Goal: Information Seeking & Learning: Learn about a topic

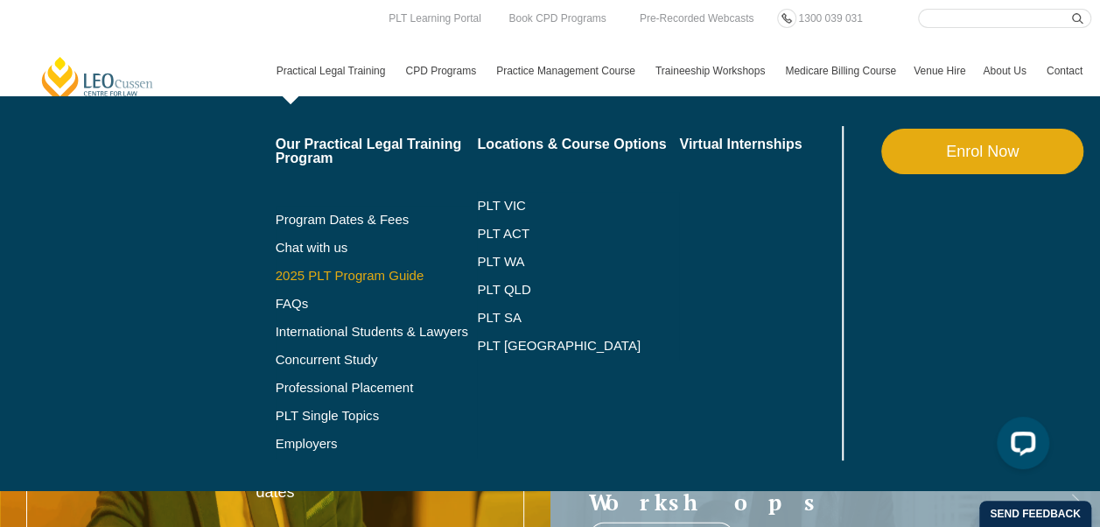
click at [377, 270] on link "2025 PLT Program Guide" at bounding box center [355, 276] width 158 height 14
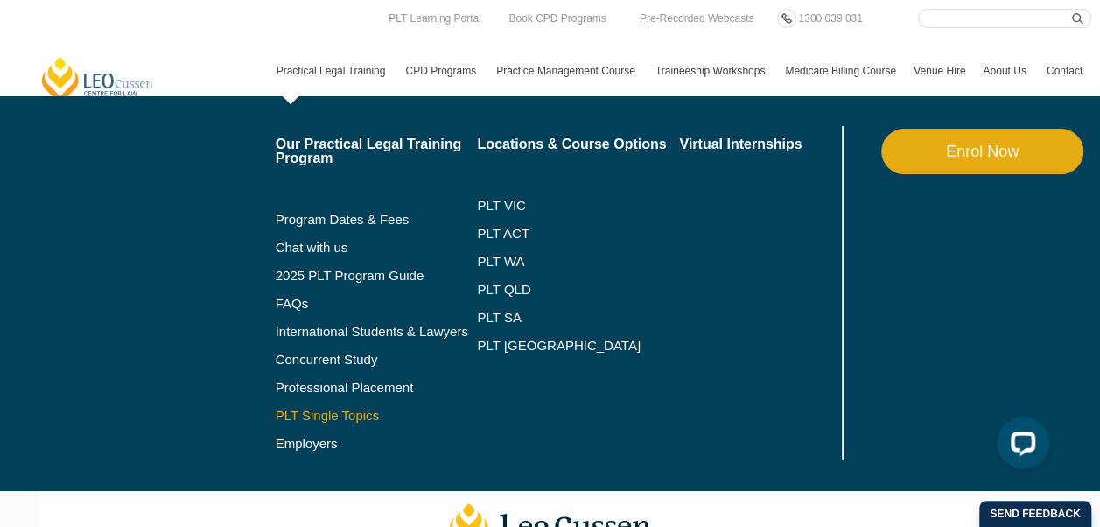
click at [361, 415] on link "PLT Single Topics" at bounding box center [377, 416] width 202 height 14
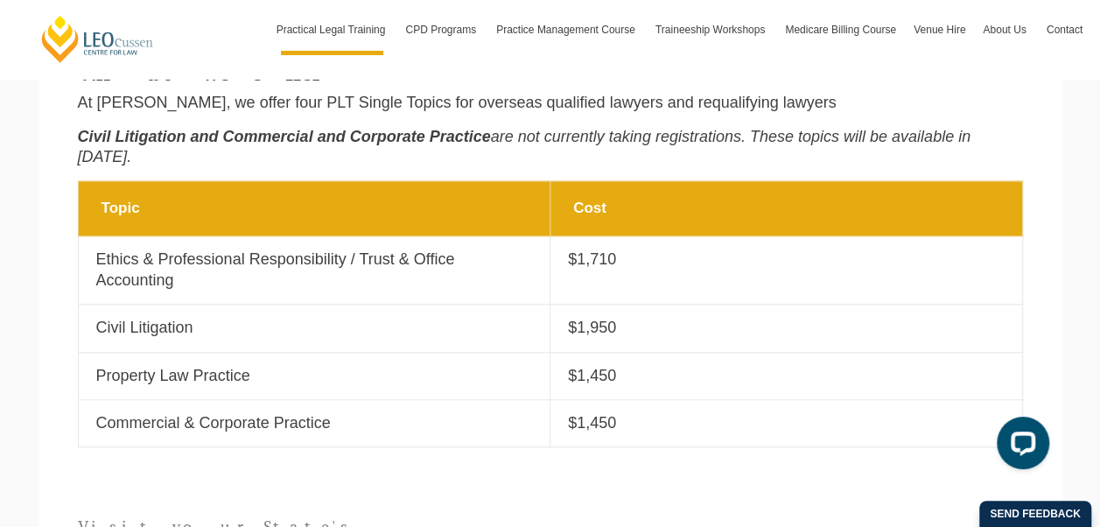
scroll to position [706, 0]
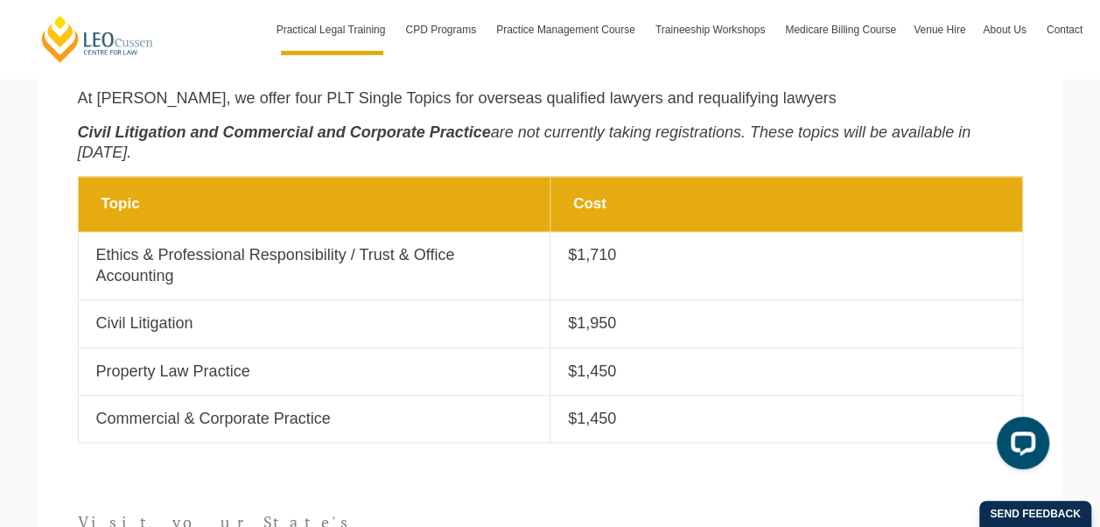
click at [53, 341] on section "Topic Cost Topic Ethics & Professional Responsibility / Trust & Office Accounti…" at bounding box center [551, 318] width 1024 height 285
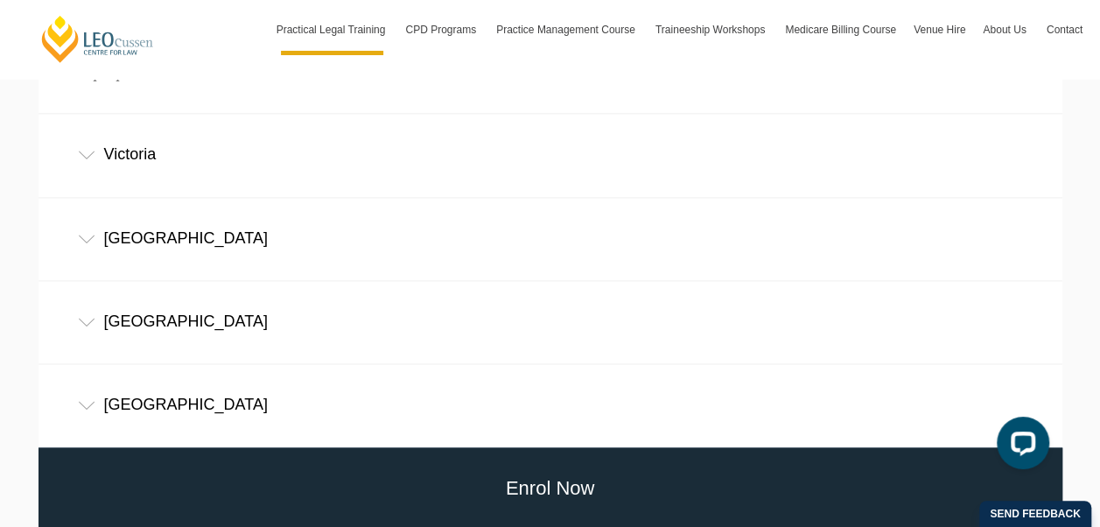
scroll to position [1228, 0]
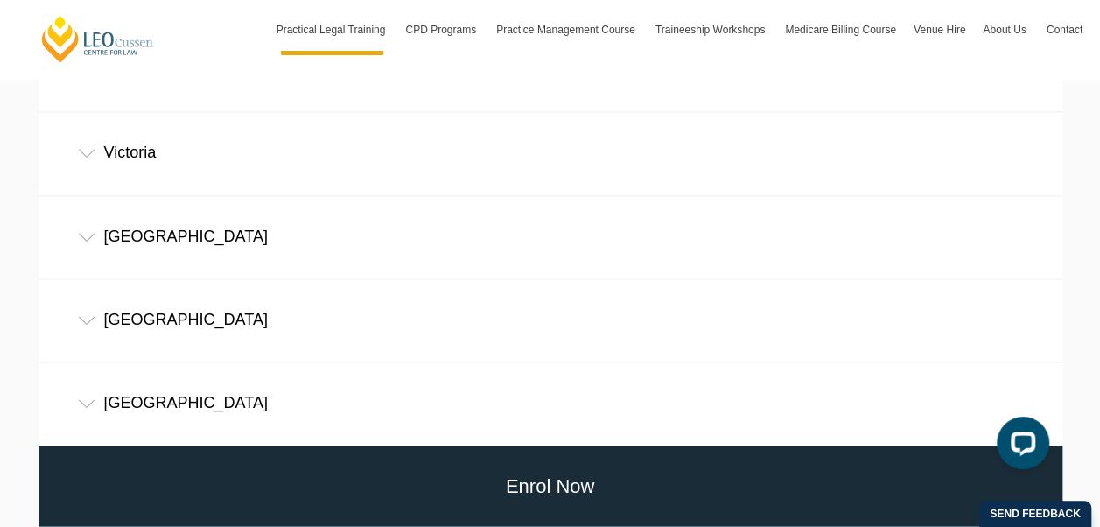
click at [99, 362] on div "Queensland" at bounding box center [551, 402] width 1024 height 81
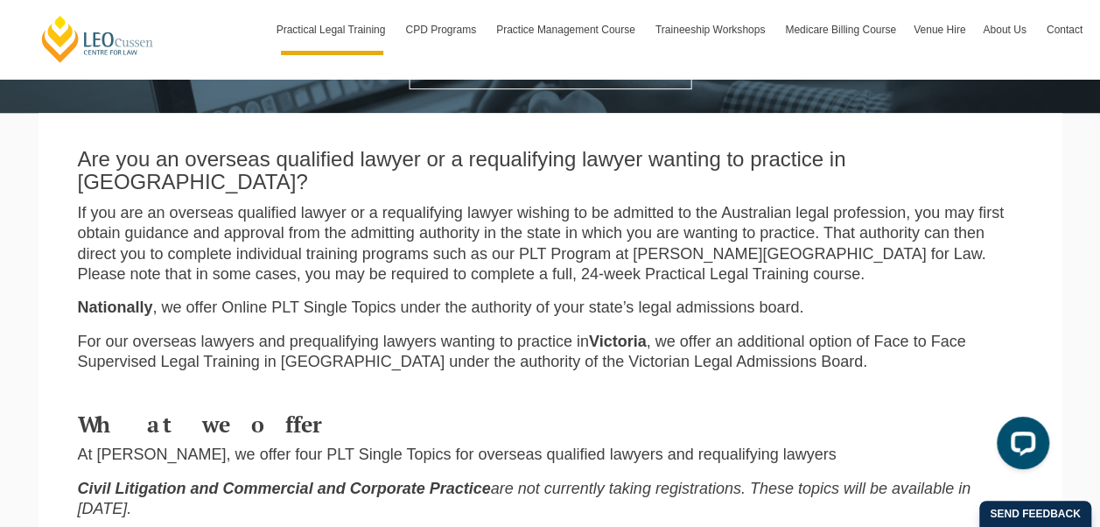
scroll to position [0, 0]
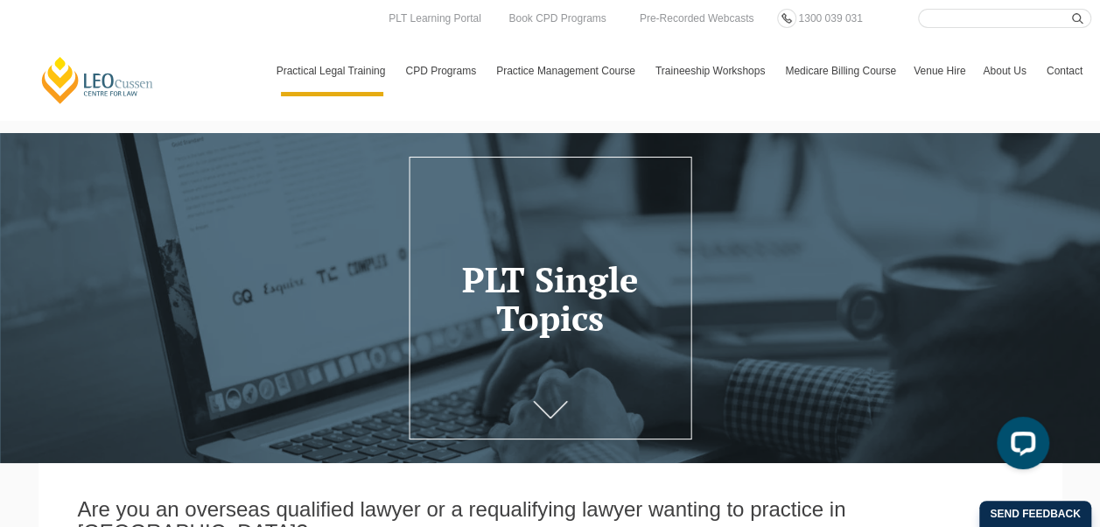
click at [122, 72] on link "[PERSON_NAME] Centre for Law" at bounding box center [97, 80] width 116 height 50
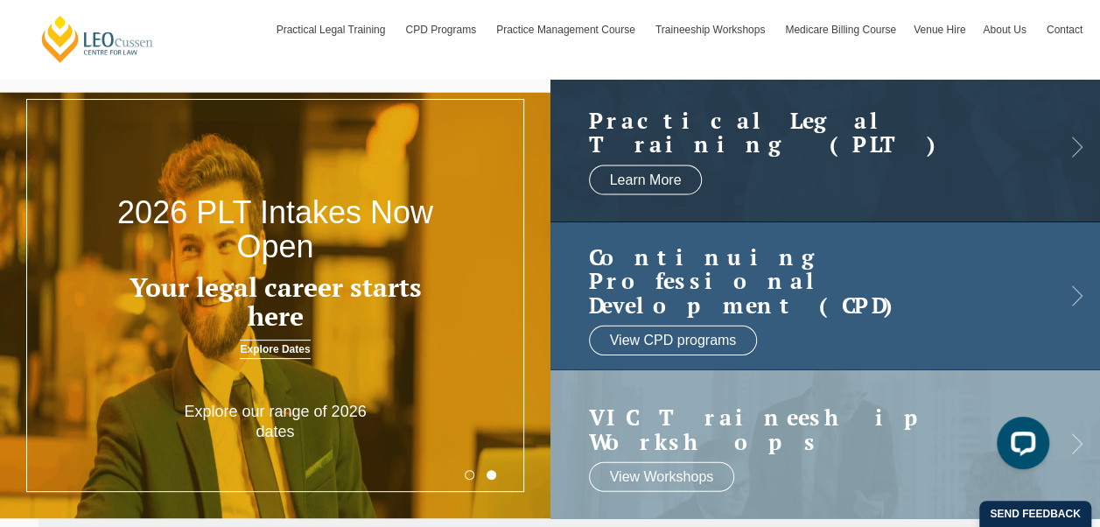
scroll to position [62, 0]
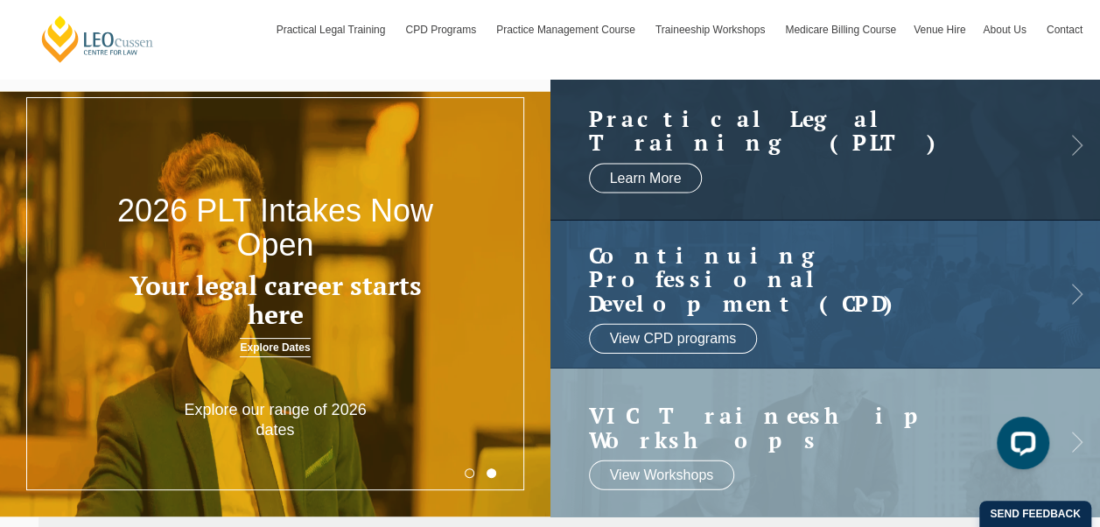
click at [469, 472] on button "1" at bounding box center [470, 473] width 10 height 10
click at [494, 473] on button "2" at bounding box center [492, 473] width 10 height 10
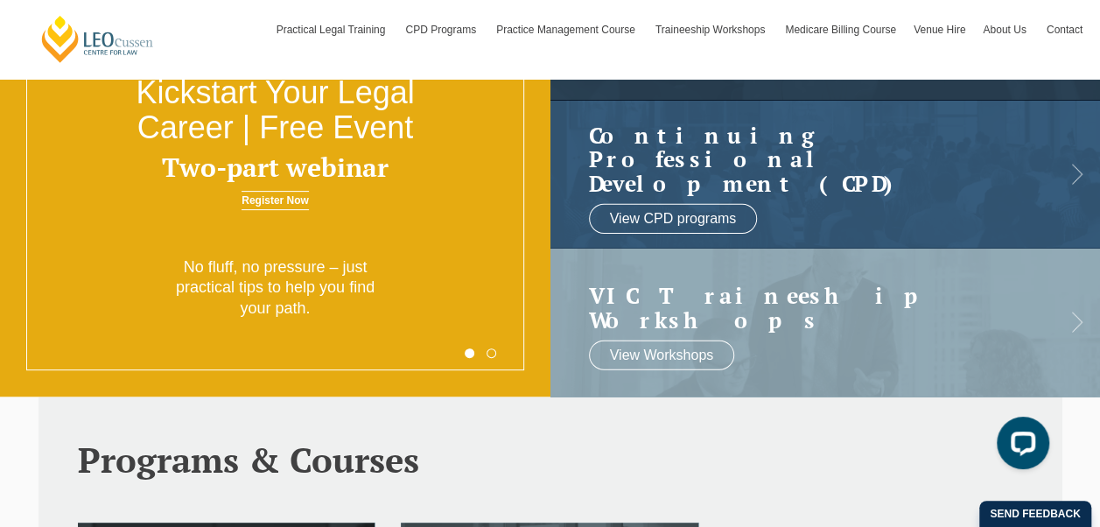
scroll to position [0, 0]
